Goal: Task Accomplishment & Management: Complete application form

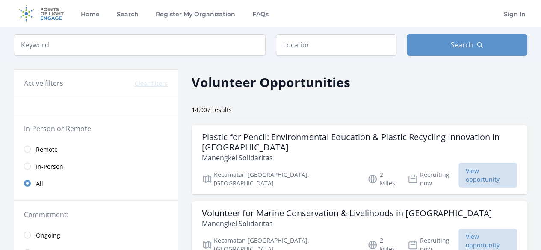
click at [44, 150] on span "Remote" at bounding box center [47, 150] width 22 height 9
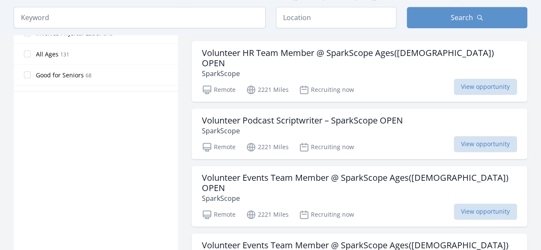
scroll to position [556, 0]
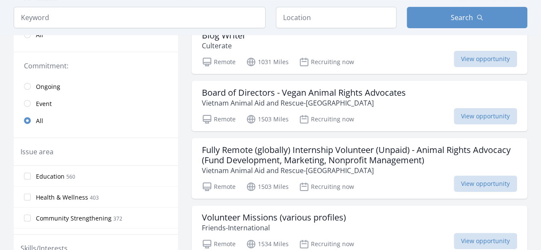
scroll to position [171, 0]
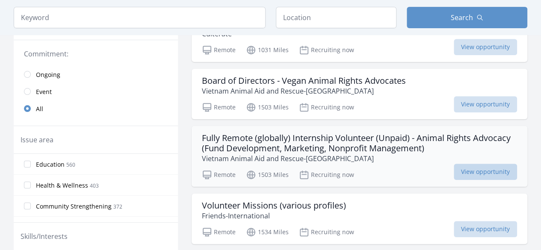
click at [487, 170] on span "View opportunity" at bounding box center [485, 172] width 63 height 16
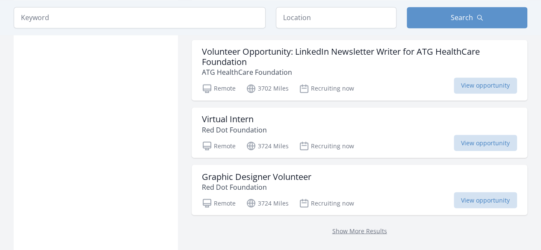
scroll to position [2311, 0]
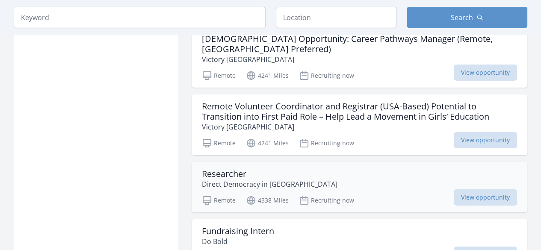
scroll to position [2953, 0]
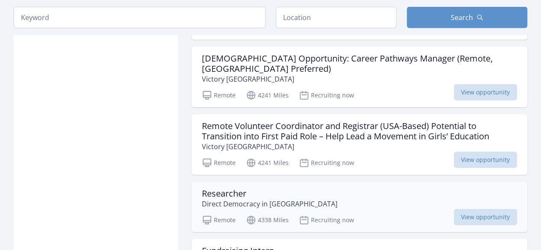
drag, startPoint x: 465, startPoint y: 160, endPoint x: 219, endPoint y: 139, distance: 246.6
click at [219, 189] on h3 "Researcher" at bounding box center [270, 194] width 136 height 10
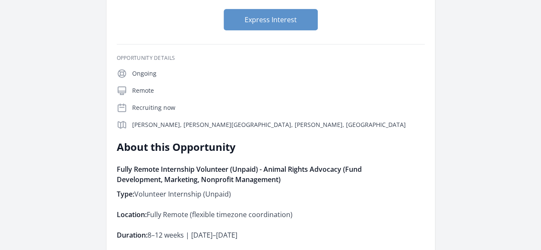
scroll to position [171, 0]
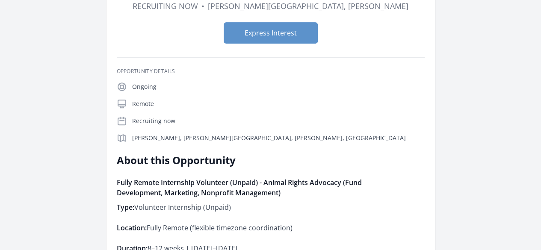
drag, startPoint x: 202, startPoint y: 125, endPoint x: 368, endPoint y: 129, distance: 165.7
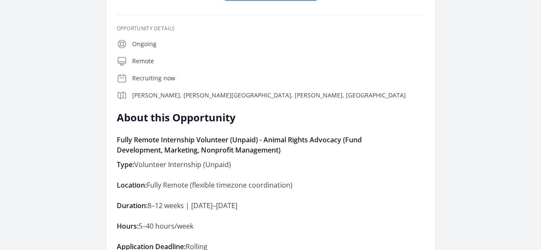
click at [345, 220] on p "Hours: 5–40 hours/week" at bounding box center [242, 226] width 250 height 12
drag, startPoint x: 194, startPoint y: 123, endPoint x: 270, endPoint y: 125, distance: 76.2
click at [270, 220] on p "Hours: 5–40 hours/week" at bounding box center [242, 226] width 250 height 12
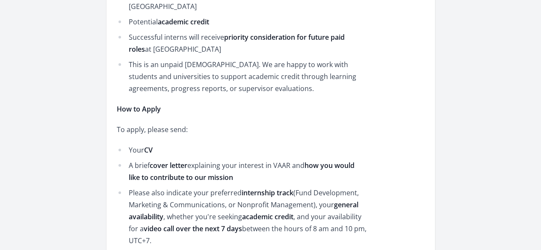
scroll to position [1498, 0]
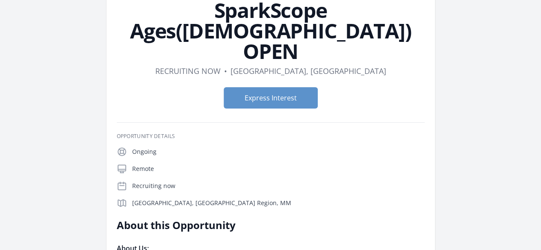
scroll to position [128, 0]
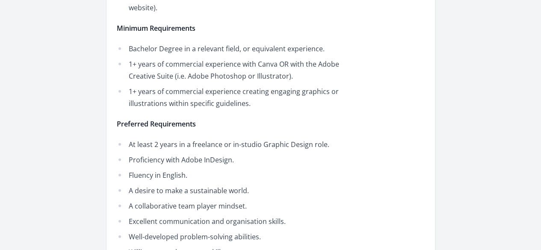
scroll to position [984, 0]
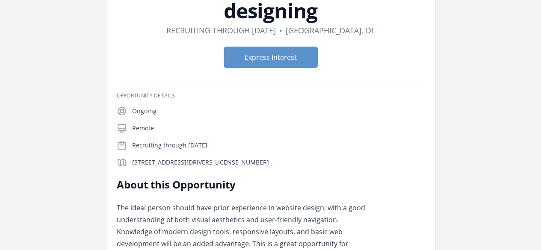
scroll to position [86, 0]
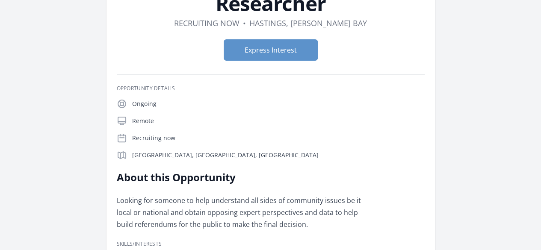
scroll to position [86, 0]
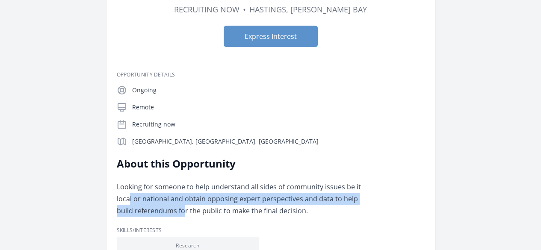
drag, startPoint x: 181, startPoint y: 118, endPoint x: 236, endPoint y: 126, distance: 55.4
click at [236, 181] on p "Looking for someone to help understand all sides of community issues be it loca…" at bounding box center [242, 199] width 250 height 36
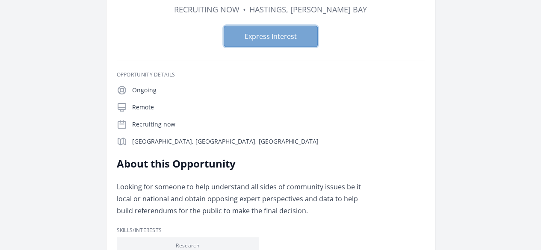
click at [235, 31] on button "Express Interest" at bounding box center [271, 36] width 94 height 21
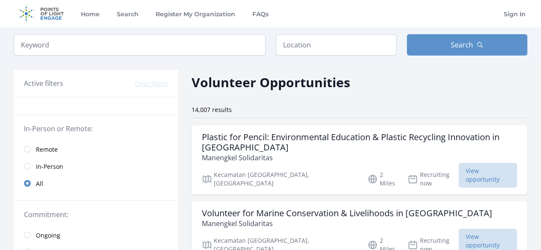
click at [46, 149] on span "Remote" at bounding box center [47, 150] width 22 height 9
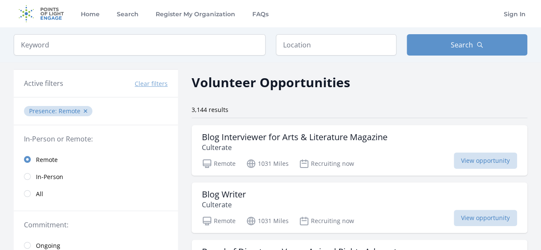
click at [50, 177] on span "In-Person" at bounding box center [49, 177] width 27 height 9
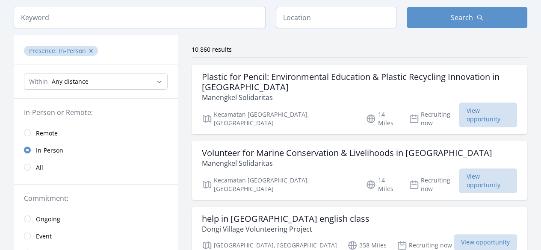
scroll to position [43, 0]
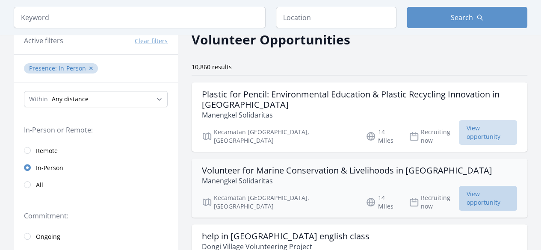
click at [473, 186] on span "View opportunity" at bounding box center [488, 198] width 58 height 25
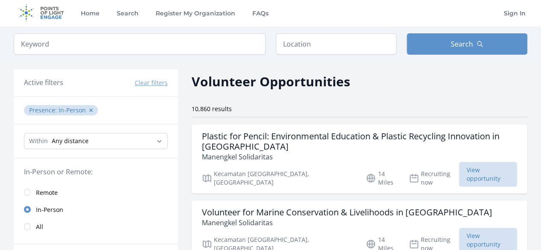
scroll to position [0, 0]
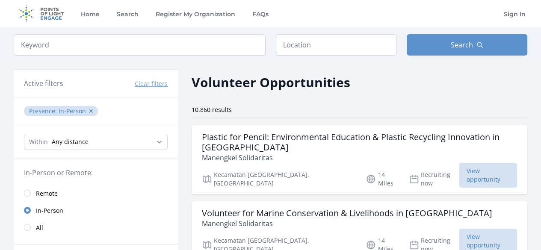
click at [47, 193] on span "Remote" at bounding box center [47, 194] width 22 height 9
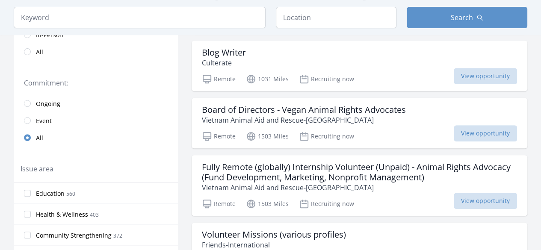
scroll to position [171, 0]
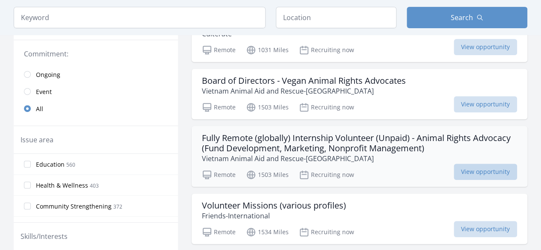
click at [475, 170] on span "View opportunity" at bounding box center [485, 172] width 63 height 16
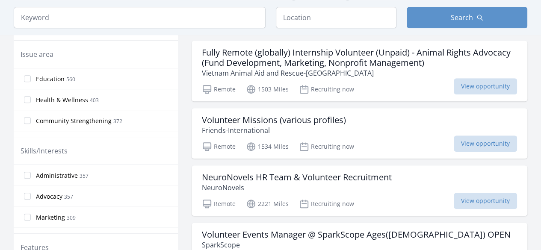
scroll to position [214, 0]
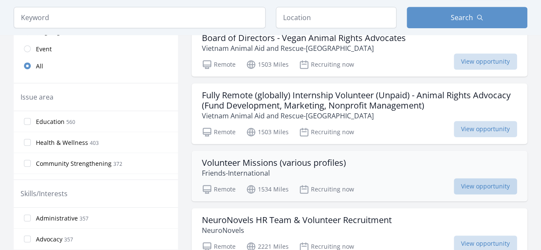
click at [478, 184] on span "View opportunity" at bounding box center [485, 186] width 63 height 16
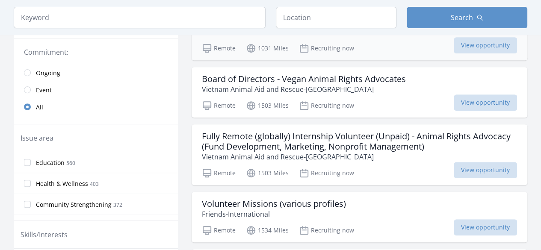
scroll to position [0, 0]
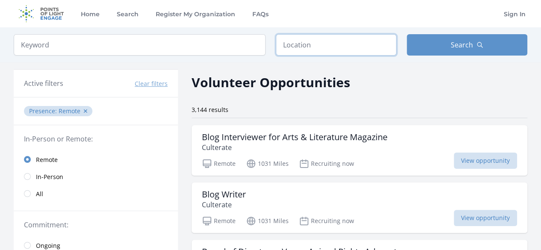
click at [332, 51] on input "text" at bounding box center [336, 44] width 121 height 21
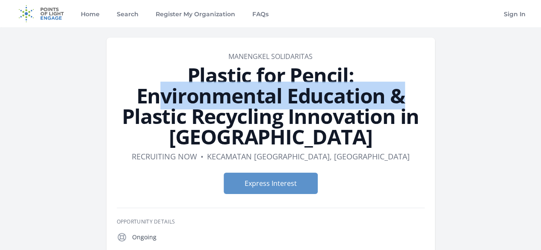
drag, startPoint x: 122, startPoint y: 76, endPoint x: 327, endPoint y: 86, distance: 204.9
click at [327, 86] on h1 "Plastic for Pencil: Environmental Education & Plastic Recycling Innovation in […" at bounding box center [271, 106] width 308 height 82
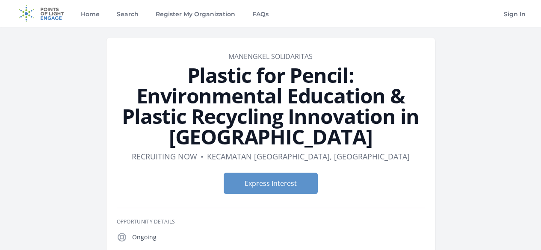
click at [197, 93] on h1 "Plastic for Pencil: Environmental Education & Plastic Recycling Innovation in […" at bounding box center [271, 106] width 308 height 82
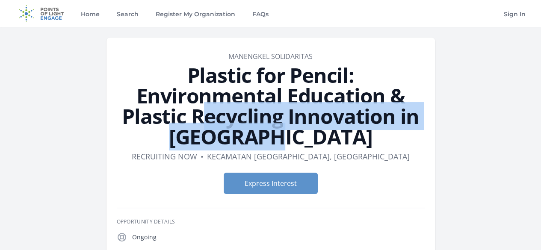
drag, startPoint x: 69, startPoint y: 93, endPoint x: 377, endPoint y: 97, distance: 307.3
click at [377, 97] on h1 "Plastic for Pencil: Environmental Education & Plastic Recycling Innovation in […" at bounding box center [271, 106] width 308 height 82
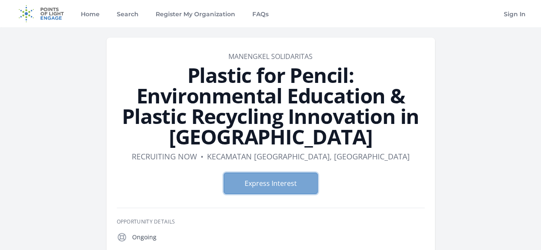
click at [270, 173] on button "Express Interest" at bounding box center [271, 183] width 94 height 21
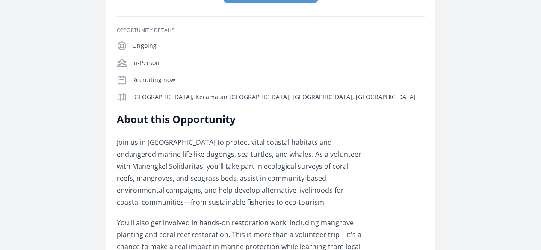
scroll to position [128, 0]
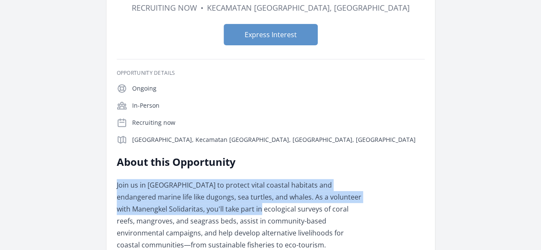
drag, startPoint x: 166, startPoint y: 80, endPoint x: 280, endPoint y: 100, distance: 115.2
click at [325, 179] on p "Join us in North Sulawesi to protect vital coastal habitats and endangered mari…" at bounding box center [242, 215] width 250 height 72
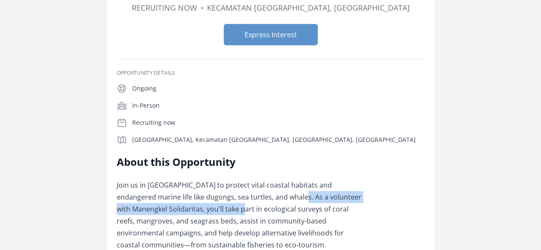
drag, startPoint x: 325, startPoint y: 95, endPoint x: 239, endPoint y: 101, distance: 86.7
click at [239, 179] on p "Join us in North Sulawesi to protect vital coastal habitats and endangered mari…" at bounding box center [242, 215] width 250 height 72
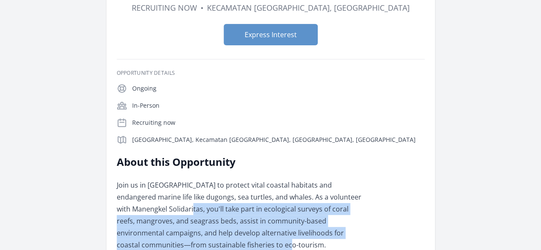
drag, startPoint x: 201, startPoint y: 101, endPoint x: 221, endPoint y: 140, distance: 43.3
click at [221, 179] on p "Join us in North Sulawesi to protect vital coastal habitats and endangered mari…" at bounding box center [242, 215] width 250 height 72
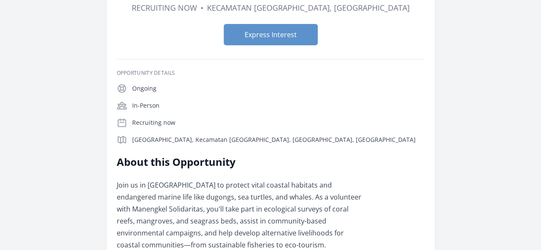
drag, startPoint x: 193, startPoint y: 165, endPoint x: 377, endPoint y: 191, distance: 186.4
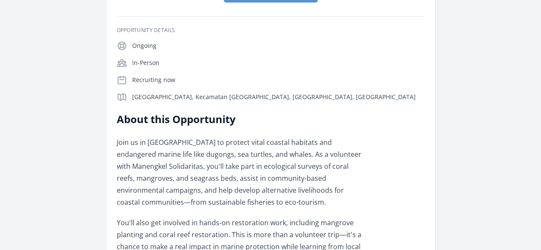
click at [367, 217] on p "You'll also get involved in hands-on restoration work, including mangrove plant…" at bounding box center [242, 247] width 250 height 60
drag, startPoint x: 276, startPoint y: 128, endPoint x: 396, endPoint y: 131, distance: 119.9
click at [367, 217] on p "You'll also get involved in hands-on restoration work, including mangrove plant…" at bounding box center [242, 247] width 250 height 60
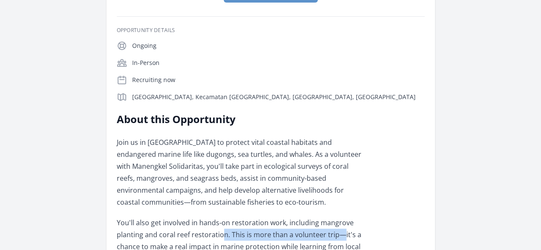
click at [367, 217] on p "You'll also get involved in hands-on restoration work, including mangrove plant…" at bounding box center [242, 247] width 250 height 60
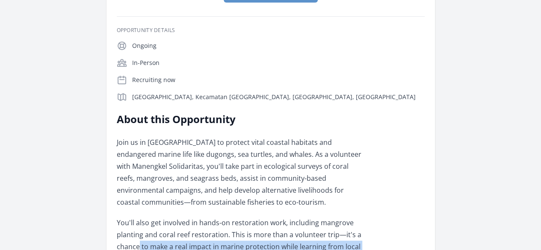
drag, startPoint x: 193, startPoint y: 144, endPoint x: 310, endPoint y: 148, distance: 116.9
click at [308, 217] on p "You'll also get involved in hands-on restoration work, including mangrove plant…" at bounding box center [242, 247] width 250 height 60
click at [310, 217] on p "You'll also get involved in hands-on restoration work, including mangrove plant…" at bounding box center [242, 247] width 250 height 60
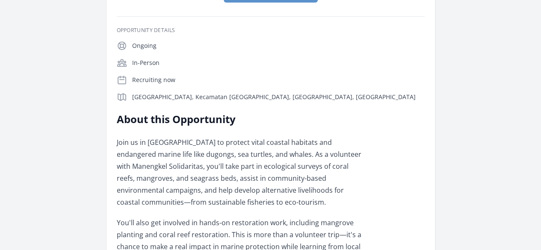
drag, startPoint x: 310, startPoint y: 149, endPoint x: 362, endPoint y: 165, distance: 54.8
click at [362, 217] on p "You'll also get involved in hands-on restoration work, including mangrove plant…" at bounding box center [242, 247] width 250 height 60
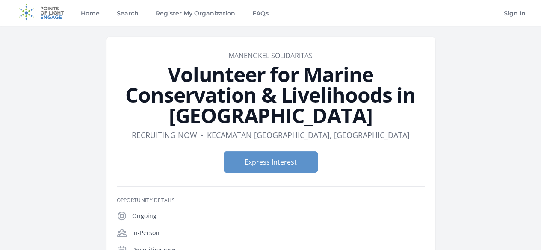
scroll to position [0, 0]
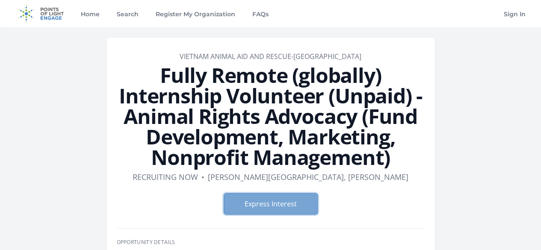
click at [253, 193] on button "Express Interest" at bounding box center [271, 203] width 94 height 21
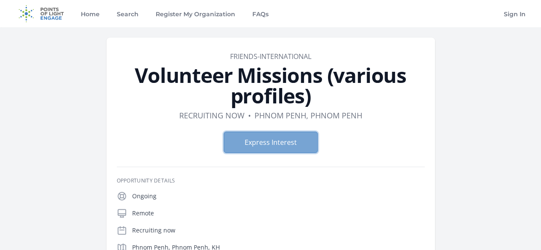
click at [285, 132] on button "Express Interest" at bounding box center [271, 142] width 94 height 21
